Goal: Find specific fact: Find contact information

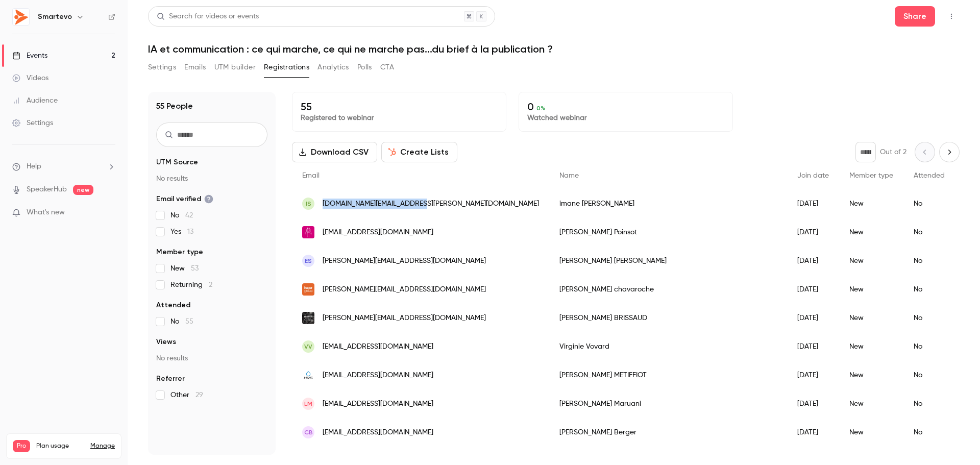
drag, startPoint x: 422, startPoint y: 205, endPoint x: 322, endPoint y: 206, distance: 100.1
click at [322, 206] on div "is imane.salemi.pro@gmail.com" at bounding box center [420, 203] width 257 height 29
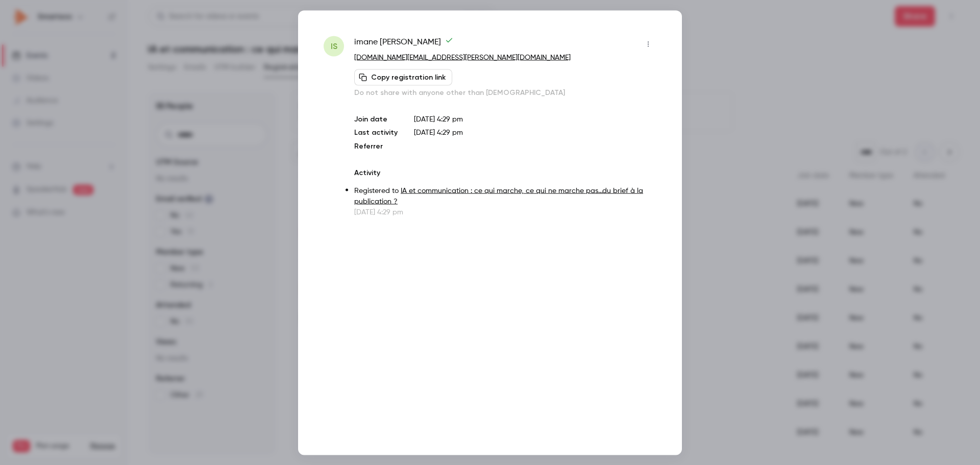
copy span "[DOMAIN_NAME][EMAIL_ADDRESS][PERSON_NAME][DOMAIN_NAME]"
